Goal: Find specific page/section: Find specific page/section

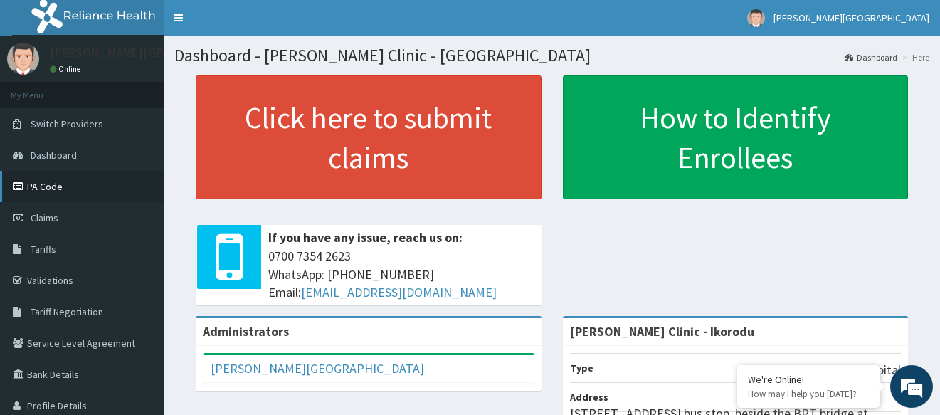
click at [56, 180] on link "PA Code" at bounding box center [82, 186] width 164 height 31
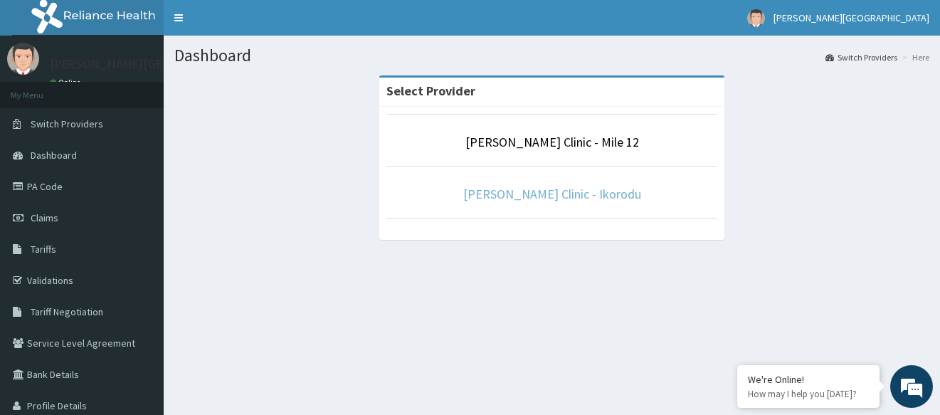
click at [553, 198] on link "[PERSON_NAME] Clinic - Ikorodu" at bounding box center [552, 194] width 178 height 16
click at [557, 196] on link "[PERSON_NAME] Clinic - Ikorodu" at bounding box center [552, 194] width 178 height 16
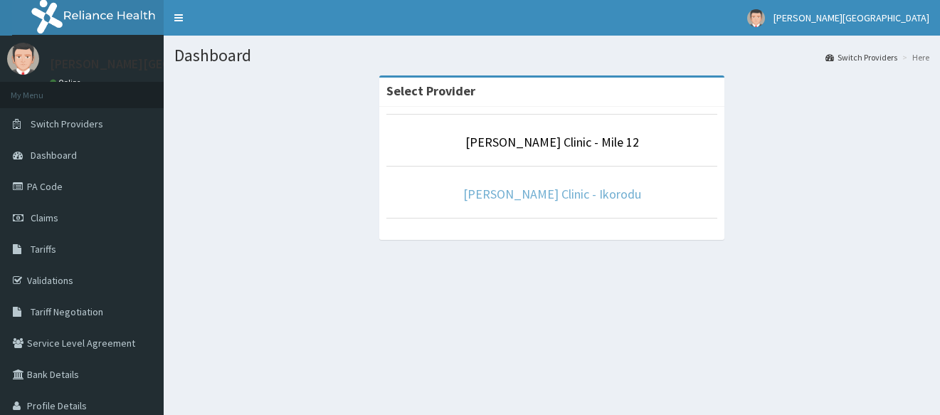
click at [541, 192] on link "[PERSON_NAME] Clinic - Ikorodu" at bounding box center [552, 194] width 178 height 16
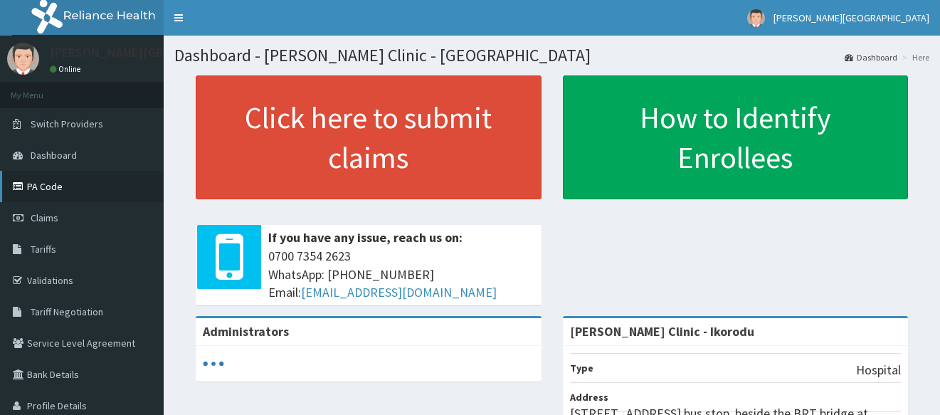
click at [107, 184] on link "PA Code" at bounding box center [82, 186] width 164 height 31
